Goal: Task Accomplishment & Management: Manage account settings

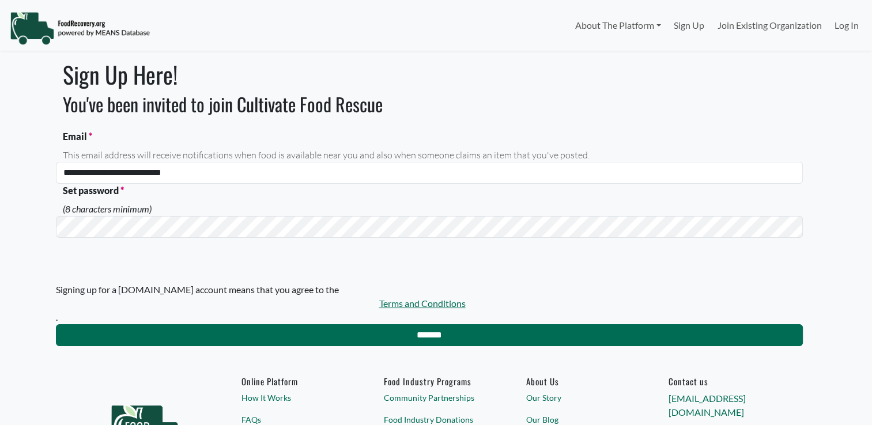
select select "Language Translate Widget"
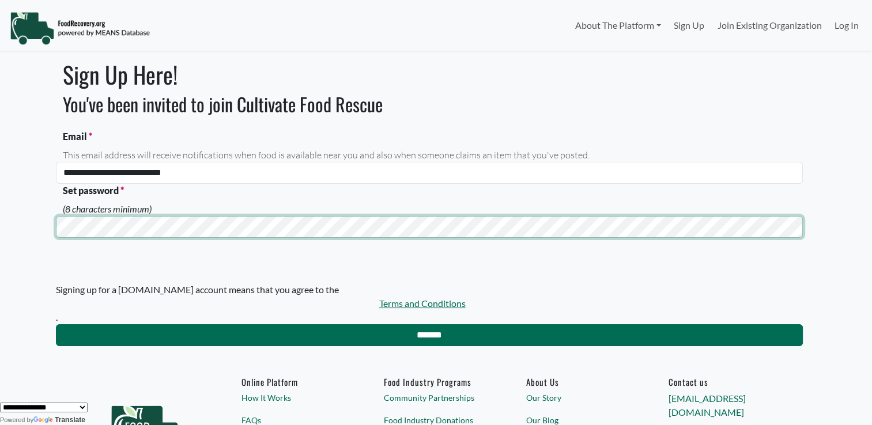
click at [56, 325] on input "*******" at bounding box center [429, 336] width 747 height 22
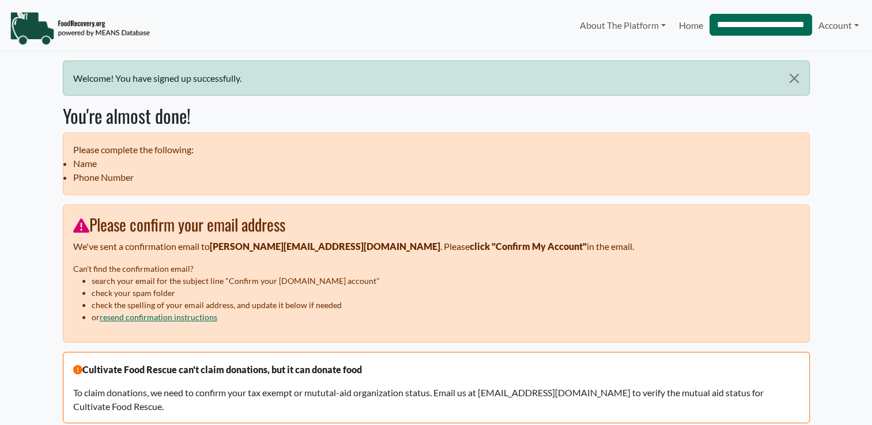
select select "Language Translate Widget"
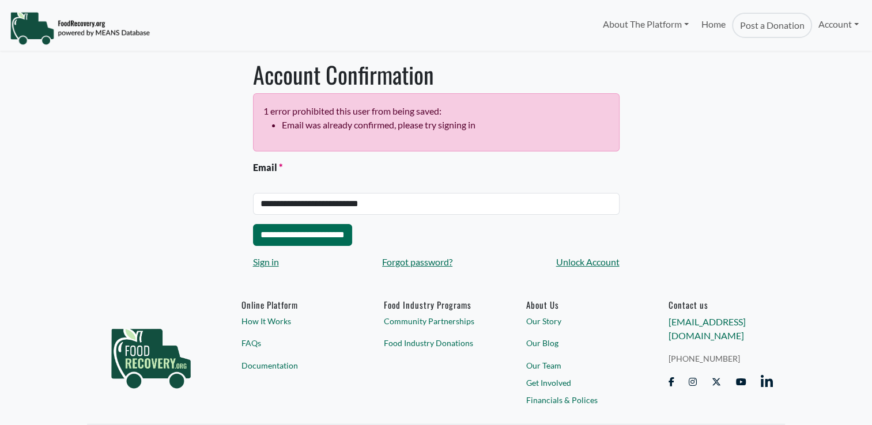
select select "Language Translate Widget"
click at [842, 21] on link "Account" at bounding box center [838, 24] width 53 height 23
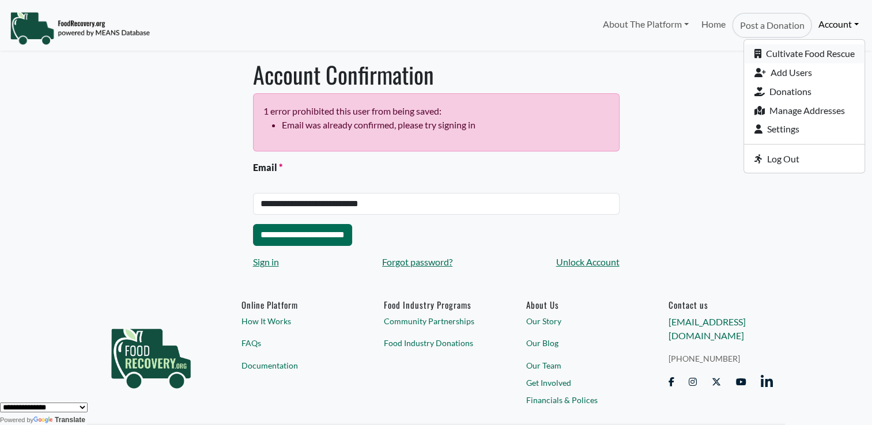
click at [792, 55] on link "Cultivate Food Rescue" at bounding box center [804, 53] width 120 height 19
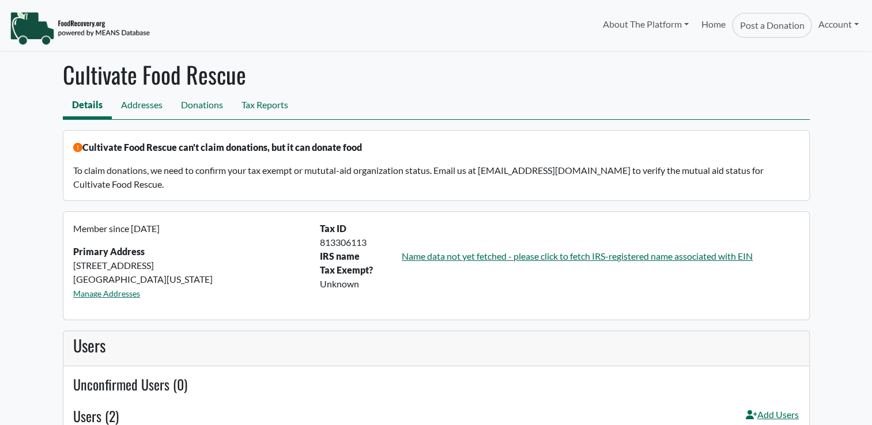
select select "Language Translate Widget"
